Goal: Information Seeking & Learning: Find specific page/section

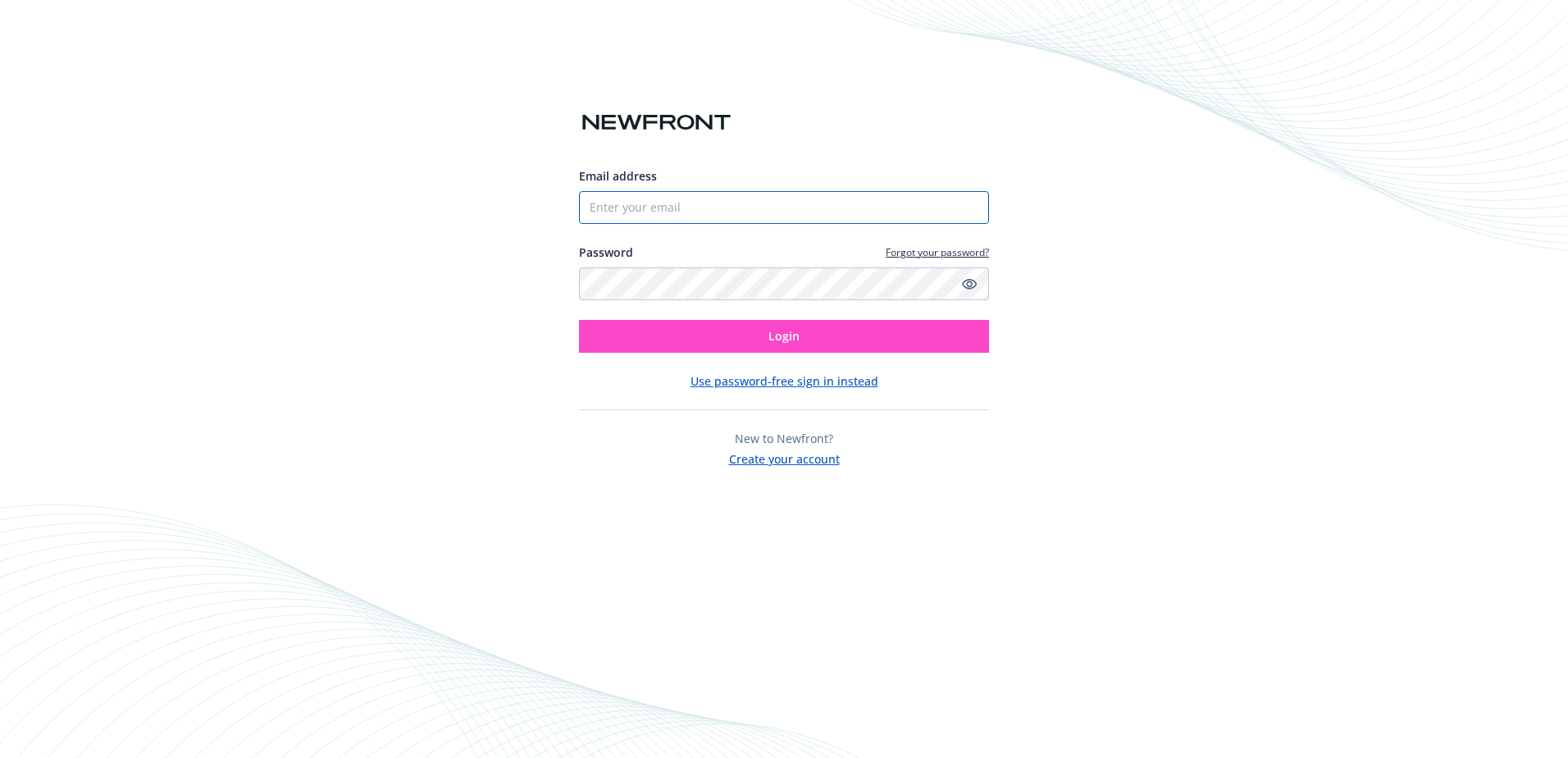
type input "[EMAIL_ADDRESS][DOMAIN_NAME]"
click at [825, 343] on button "Login" at bounding box center [784, 336] width 410 height 33
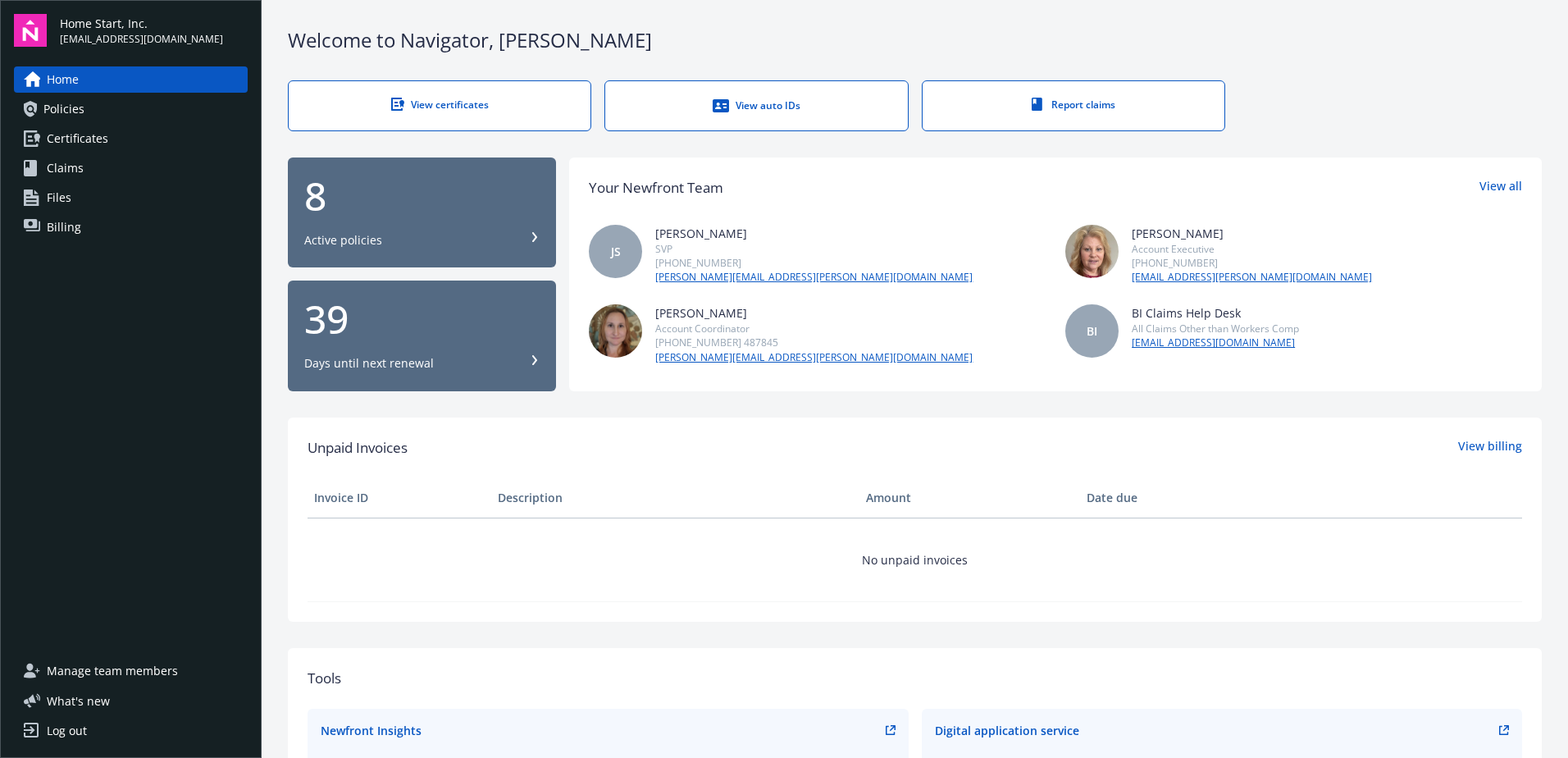
click at [430, 108] on div "View certificates" at bounding box center [439, 104] width 236 height 14
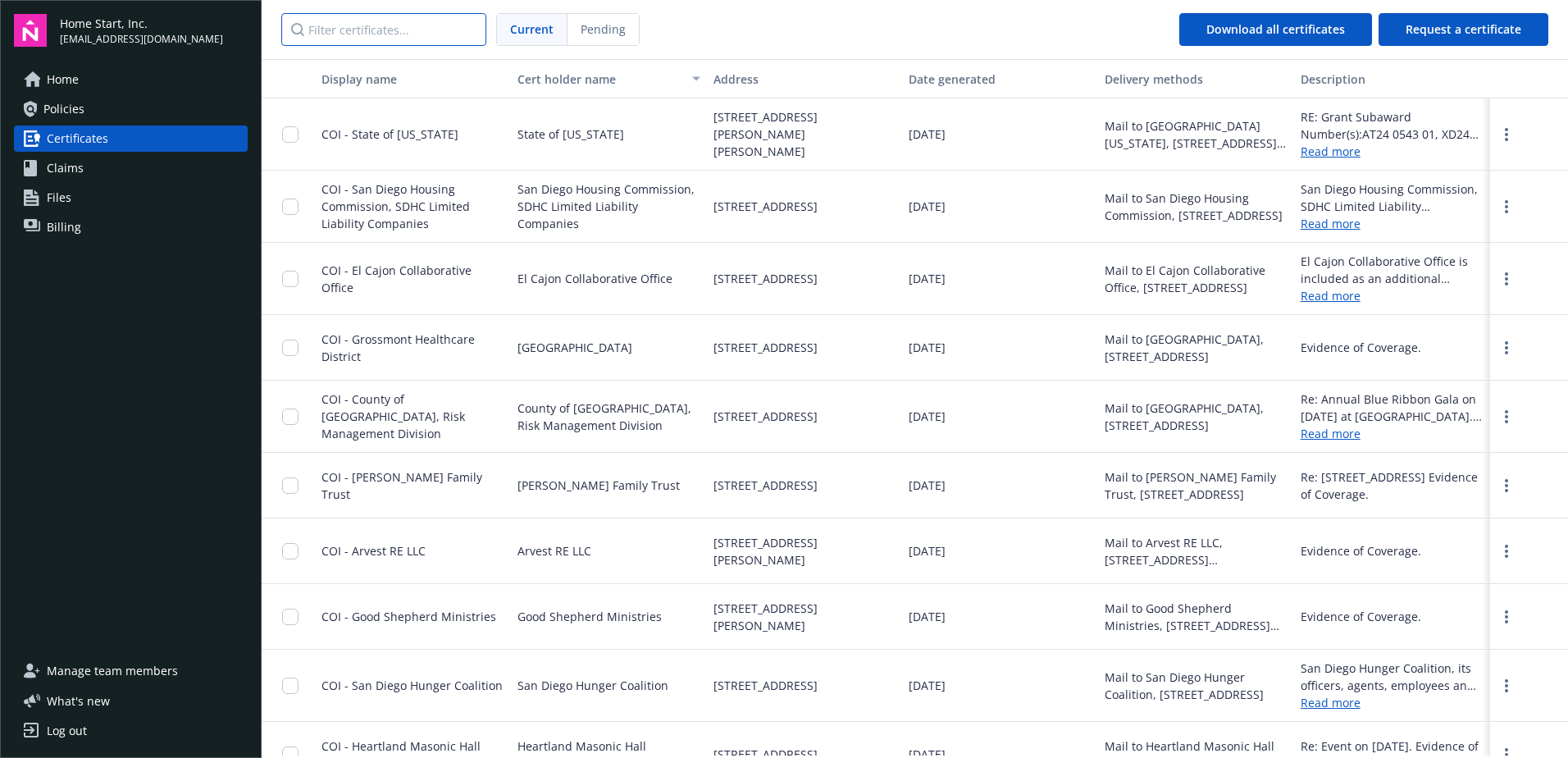
click at [361, 39] on input "Filter certificates..." at bounding box center [384, 29] width 205 height 33
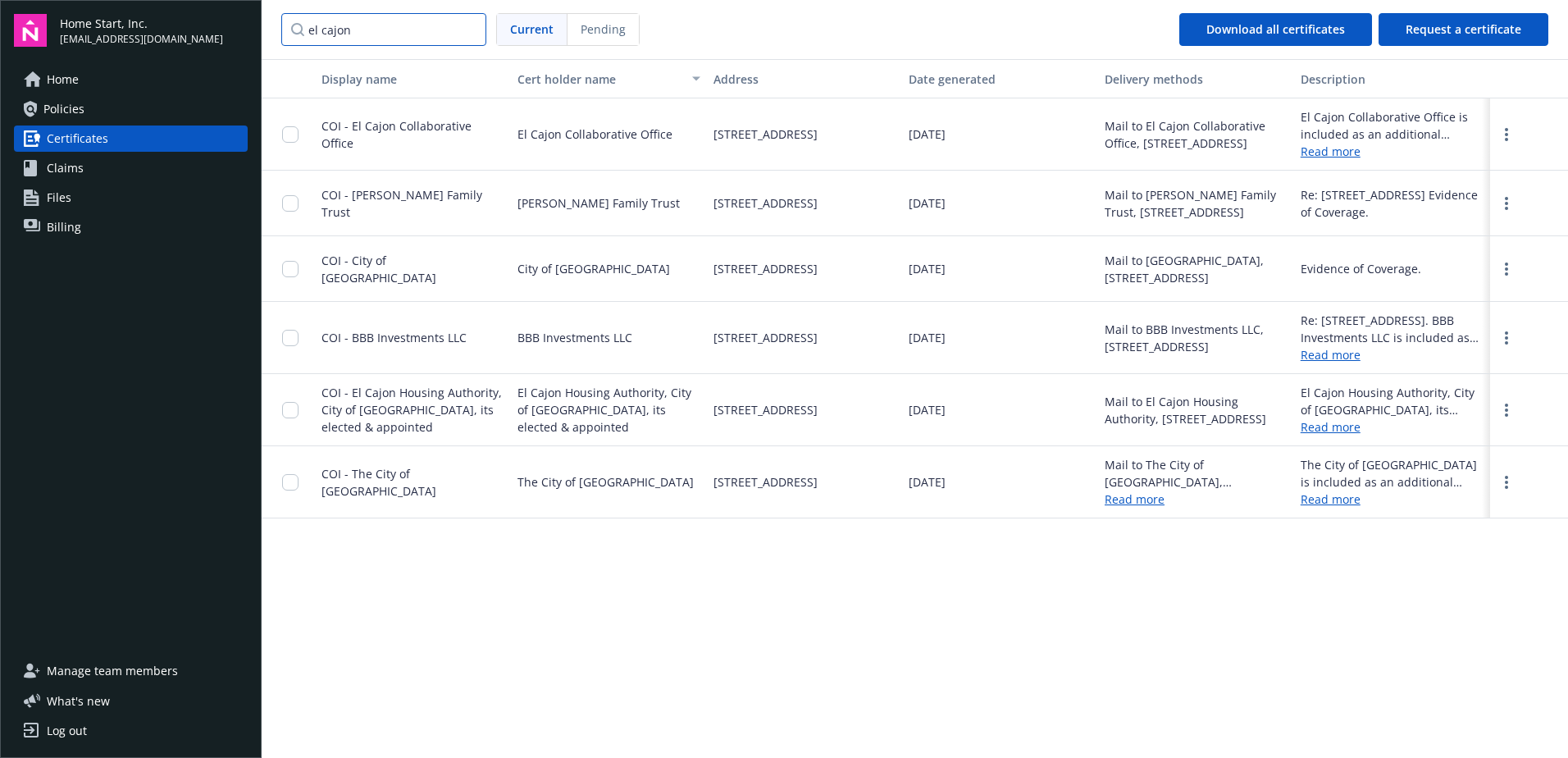
type input "el cajon"
